Goal: Transaction & Acquisition: Book appointment/travel/reservation

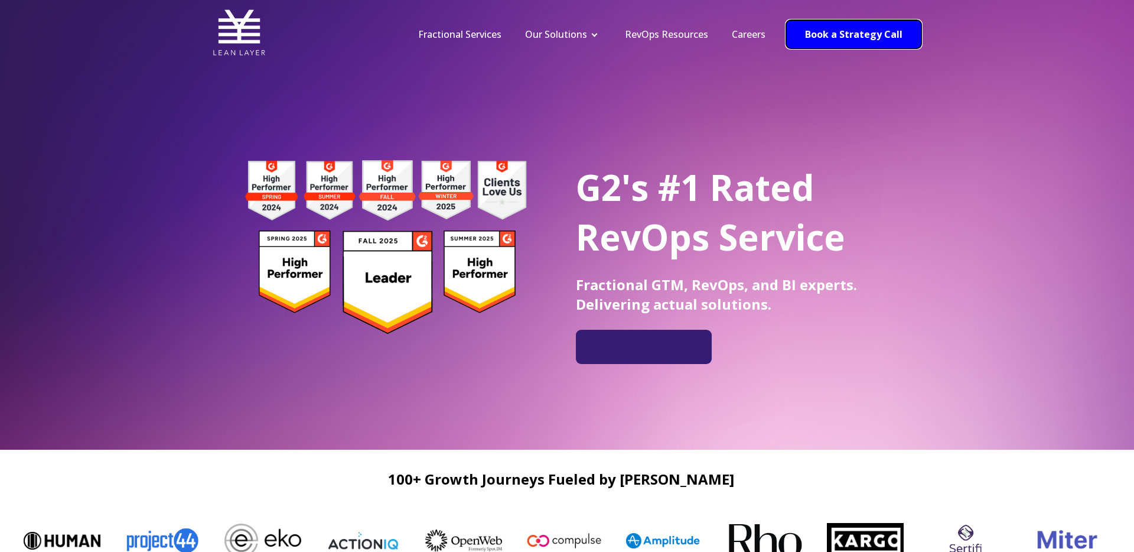
click at [836, 35] on link "Book a Strategy Call" at bounding box center [853, 34] width 135 height 28
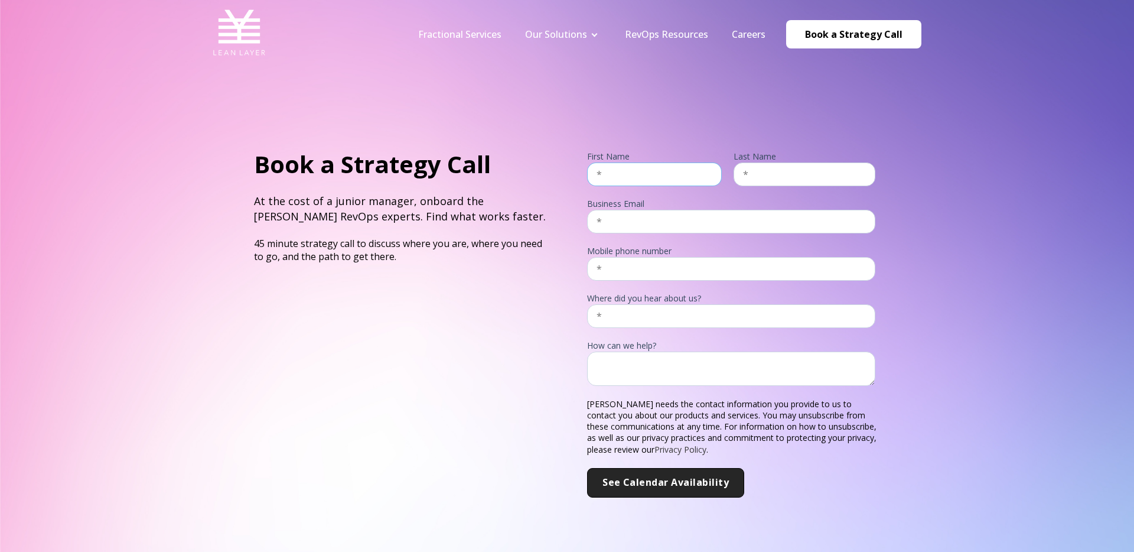
click at [636, 179] on input "text" at bounding box center [654, 174] width 135 height 24
type input "Andrew"
type input "Greener"
type input "andrew@campfire.ai"
type input "5163684062"
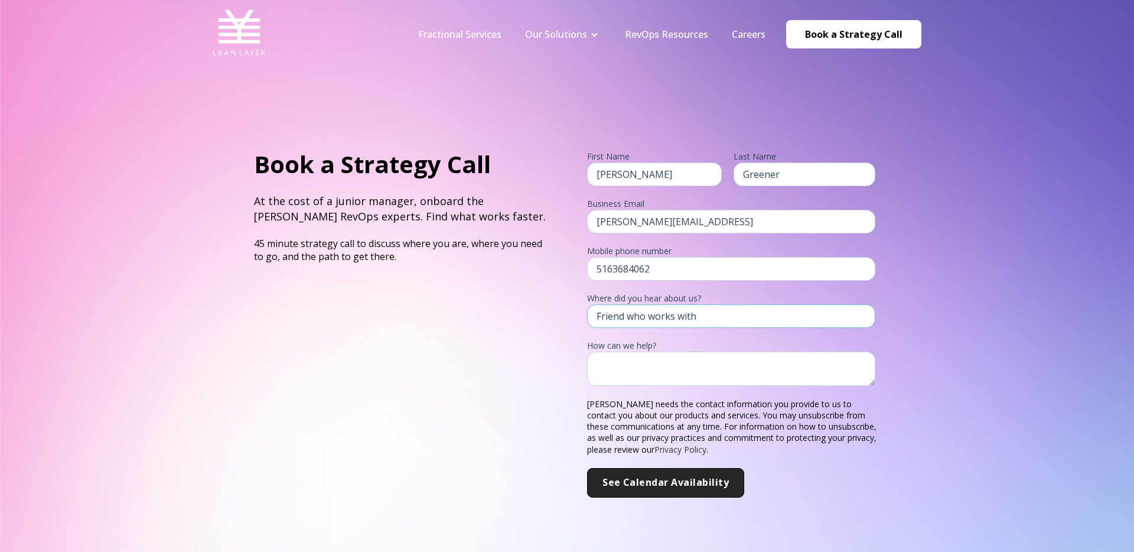
type input "C"
type input "Existing customer referral"
paste textarea "Looking for help creating dashboards and linking tools that are used in the GTM…"
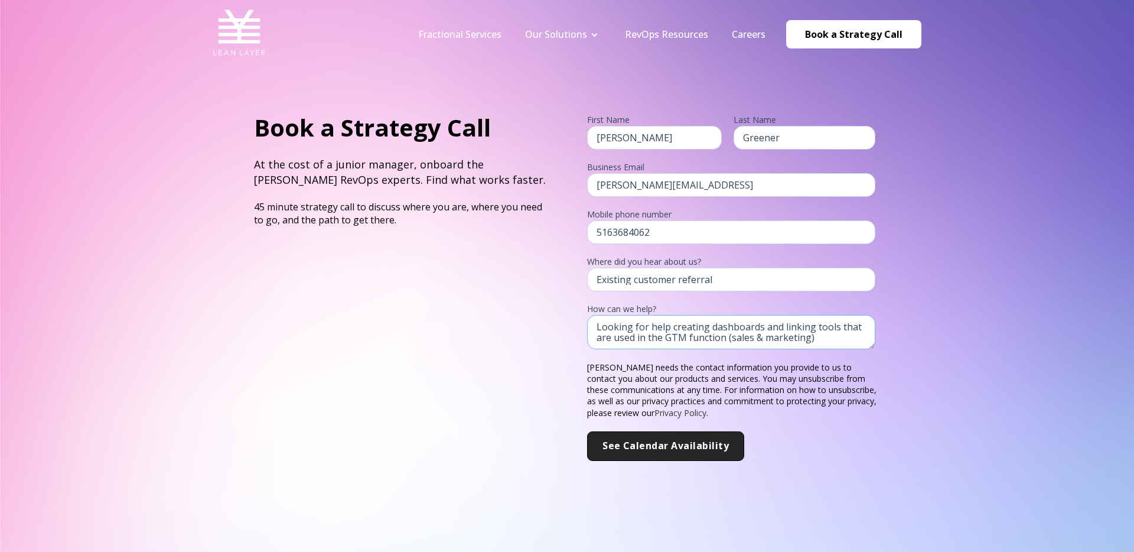
scroll to position [41, 0]
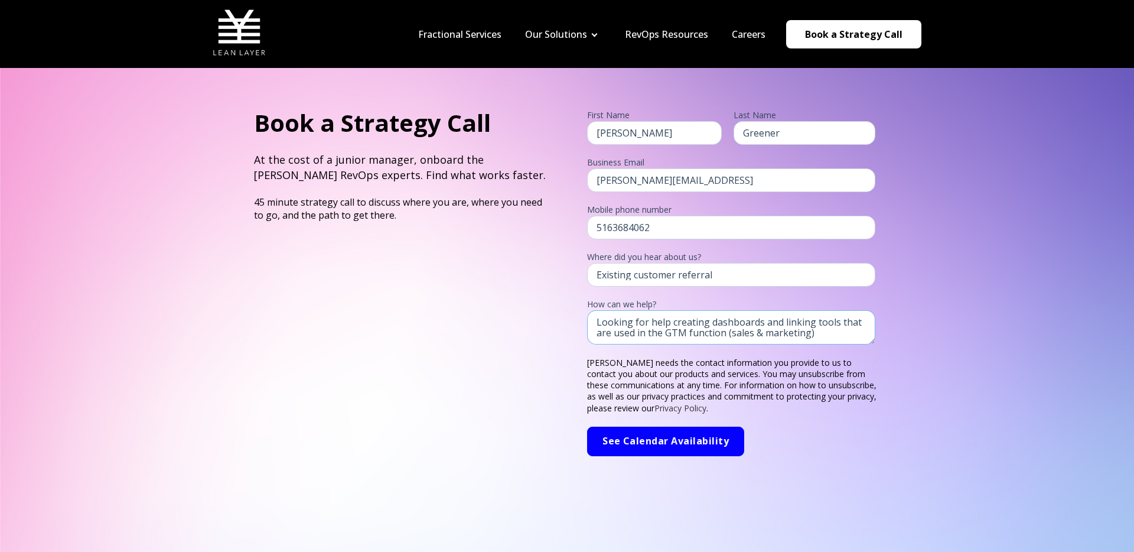
type textarea "Looking for help creating dashboards and linking tools that are used in the GTM…"
click at [660, 439] on input "See Calendar Availability" at bounding box center [665, 441] width 157 height 30
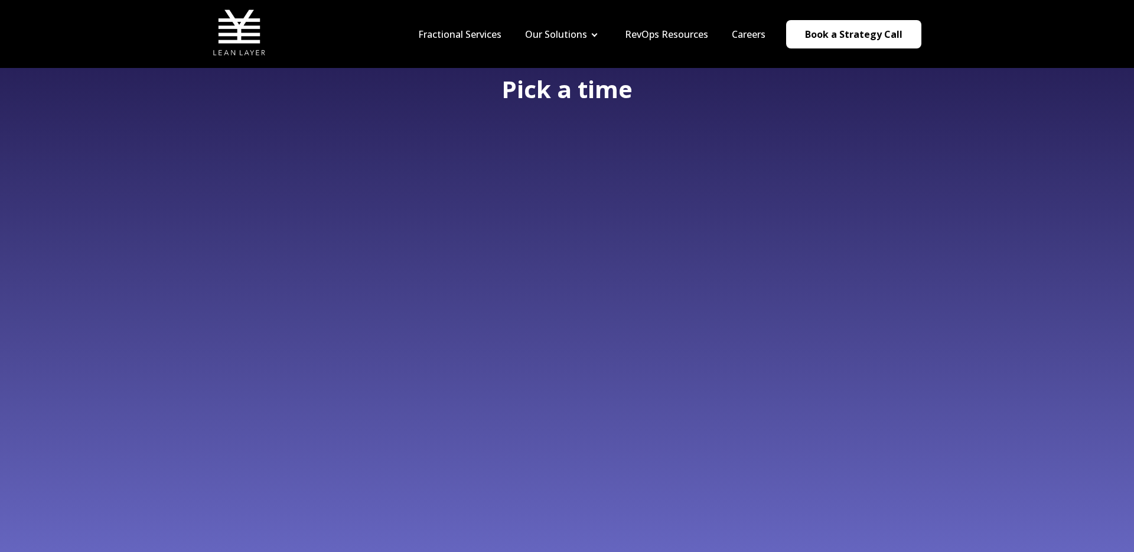
scroll to position [15, 0]
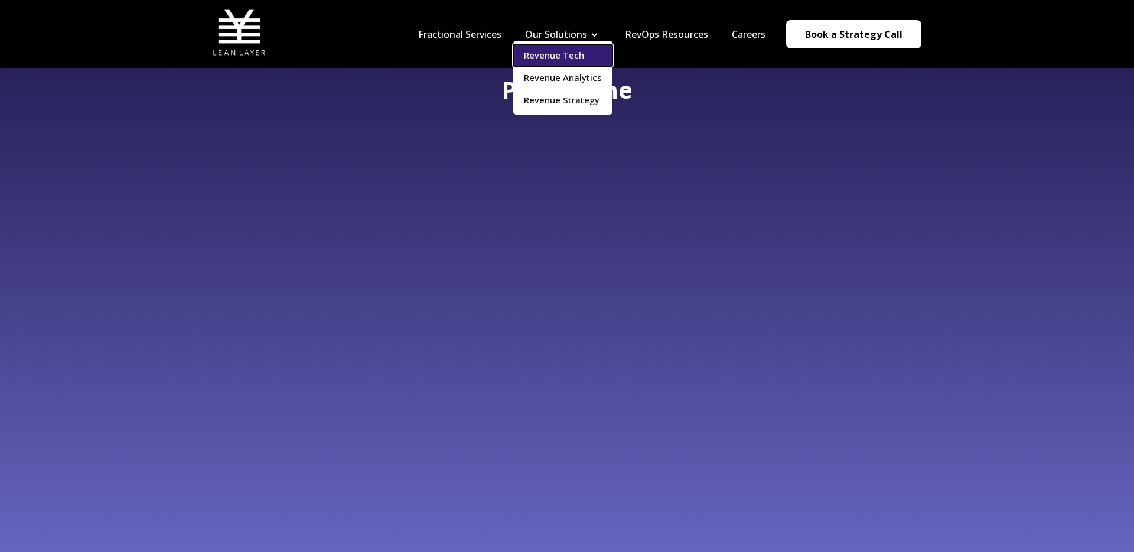
click at [555, 54] on link "Revenue Tech" at bounding box center [562, 55] width 99 height 22
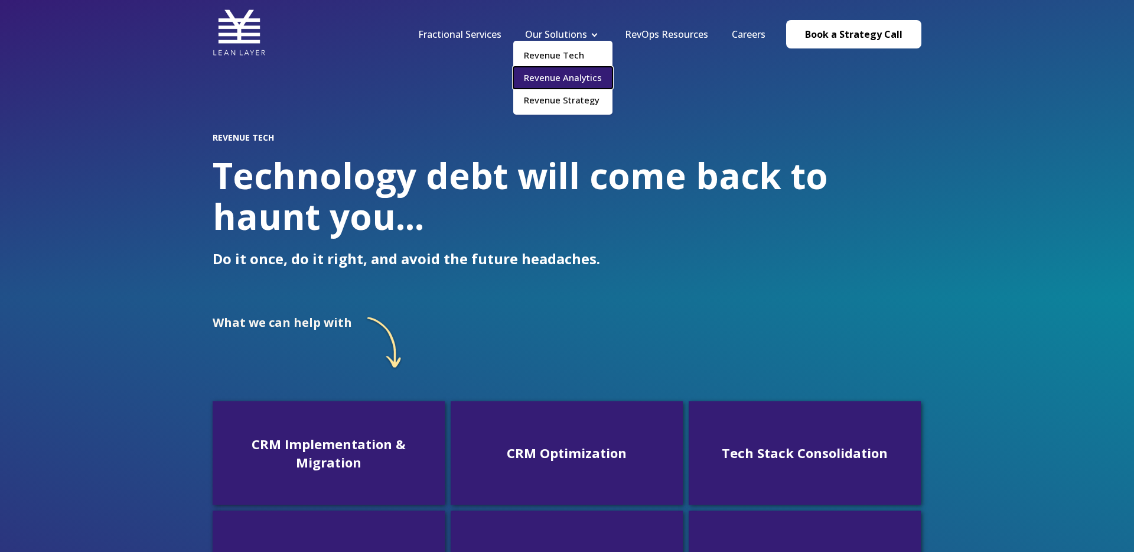
click at [558, 77] on link "Revenue Analytics" at bounding box center [562, 78] width 99 height 22
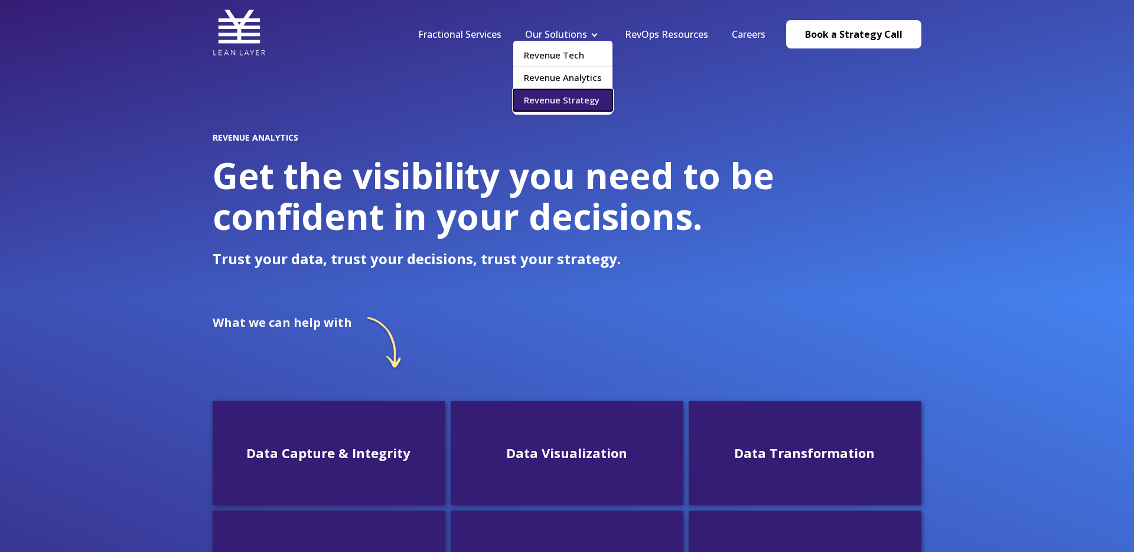
click at [567, 95] on link "Revenue Strategy" at bounding box center [562, 100] width 99 height 22
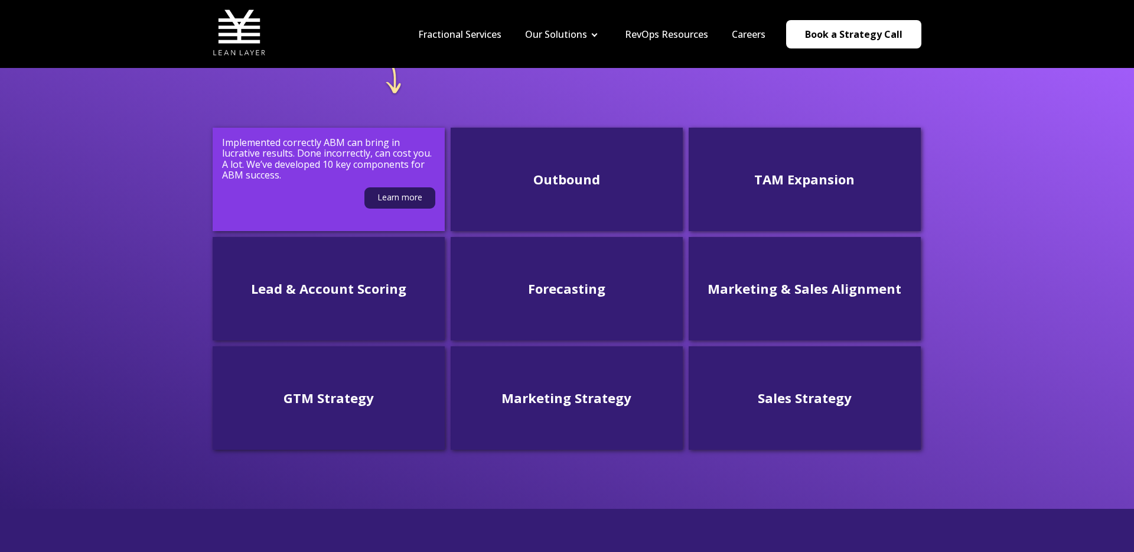
scroll to position [289, 0]
click at [418, 204] on link "Learn more" at bounding box center [399, 198] width 71 height 21
